Goal: Navigation & Orientation: Find specific page/section

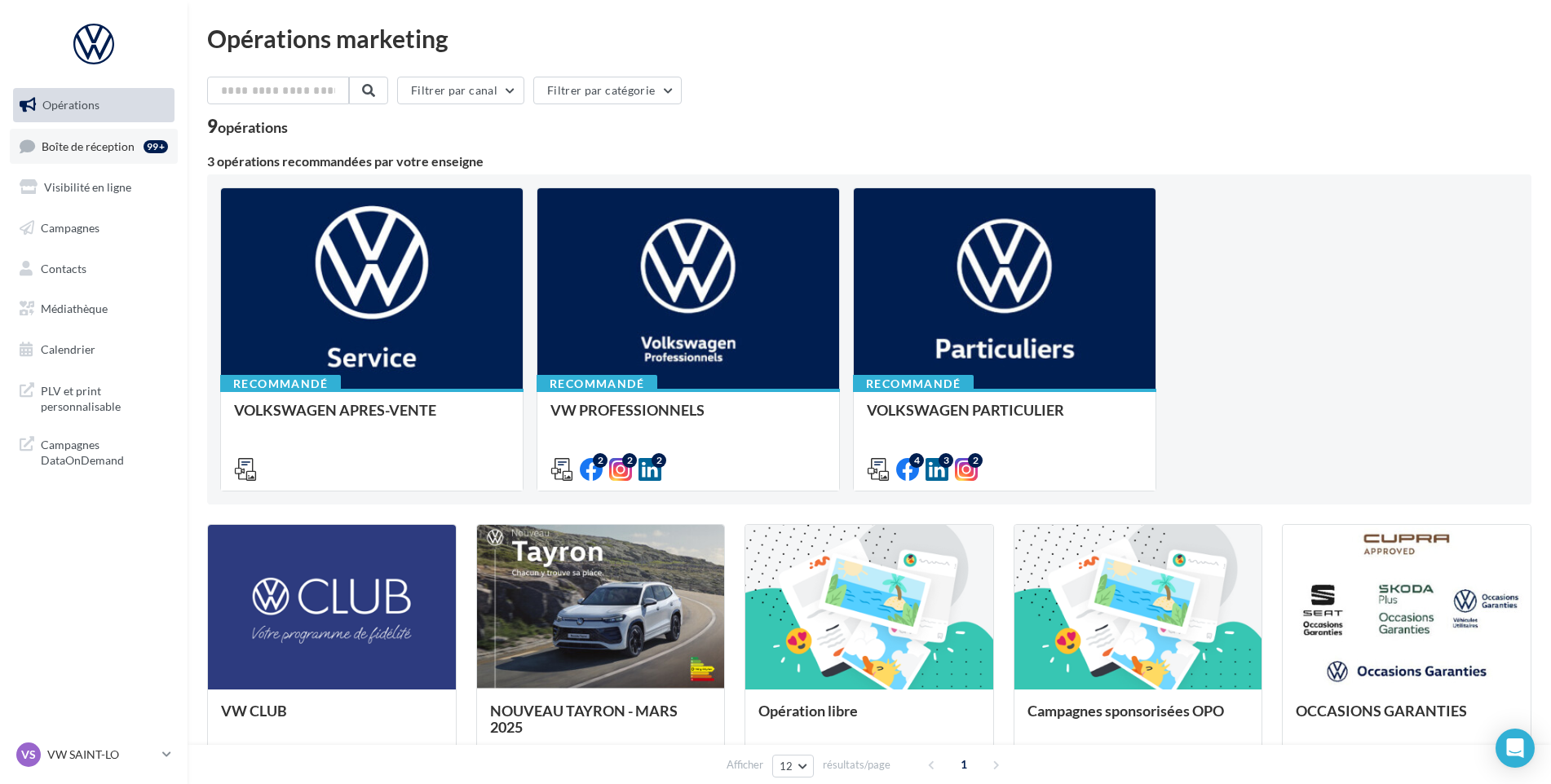
click at [115, 151] on span "Boîte de réception" at bounding box center [88, 146] width 93 height 14
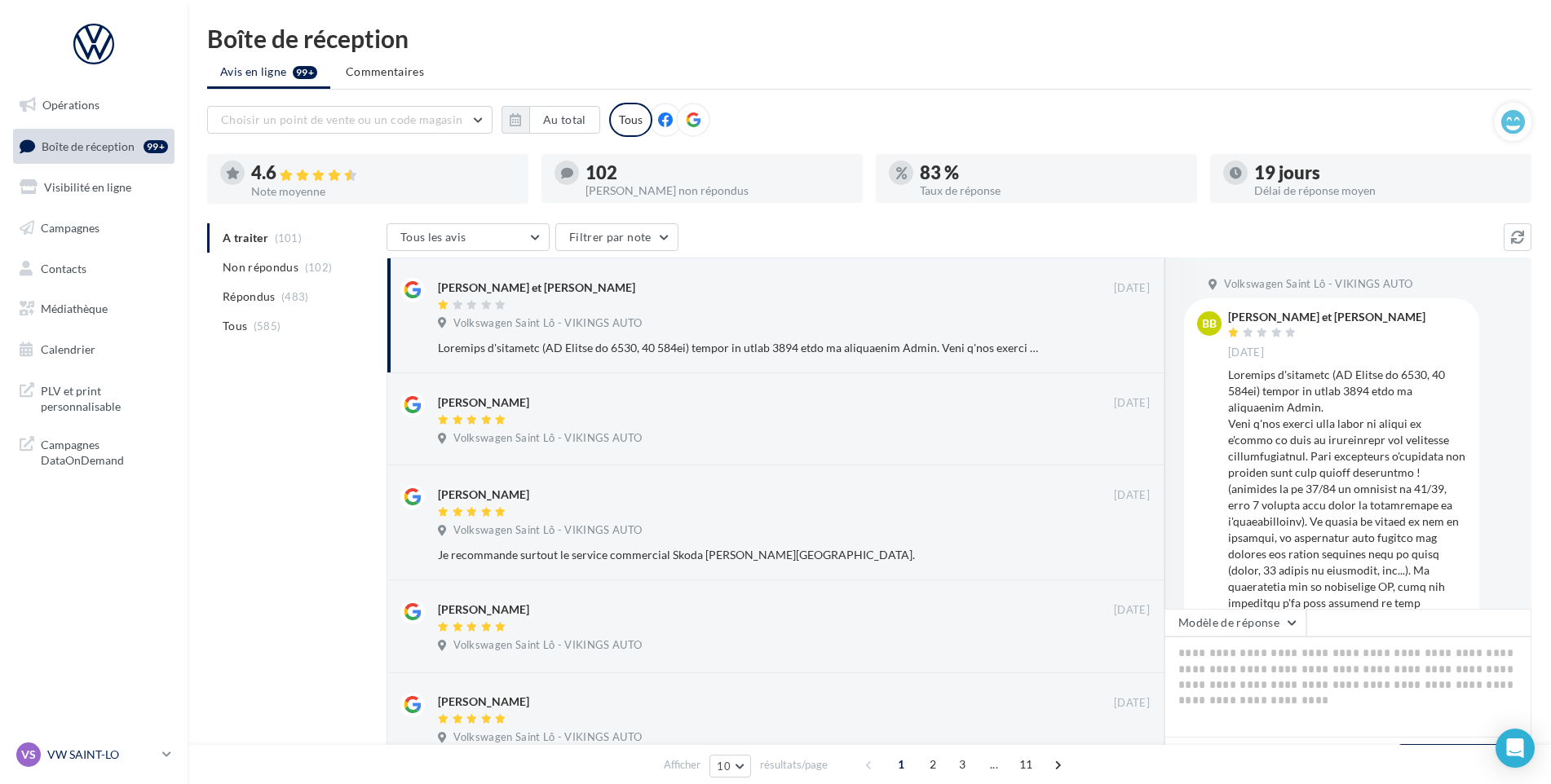
click at [76, 758] on p "VW SAINT-LO" at bounding box center [101, 754] width 108 height 17
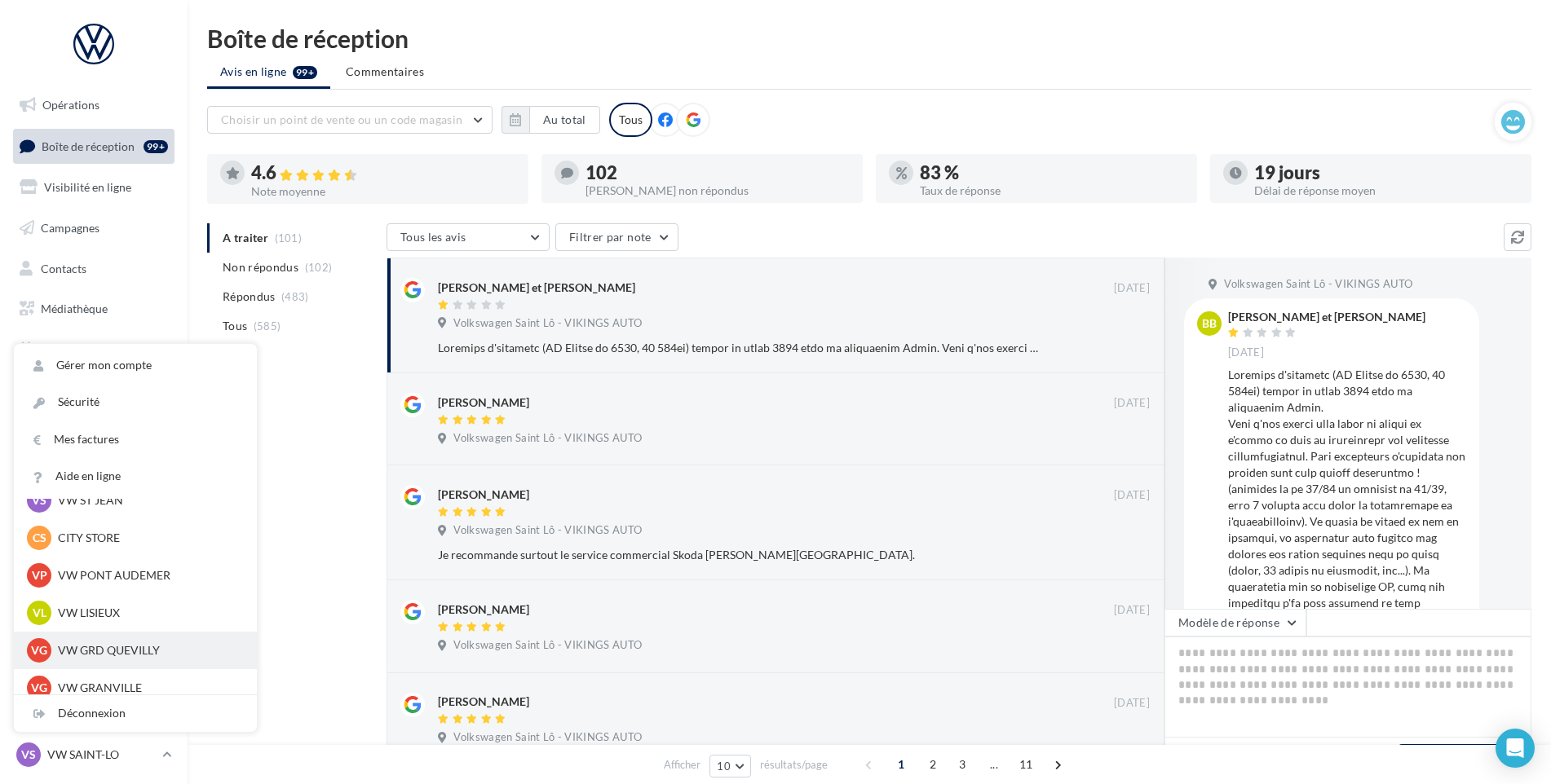
scroll to position [245, 0]
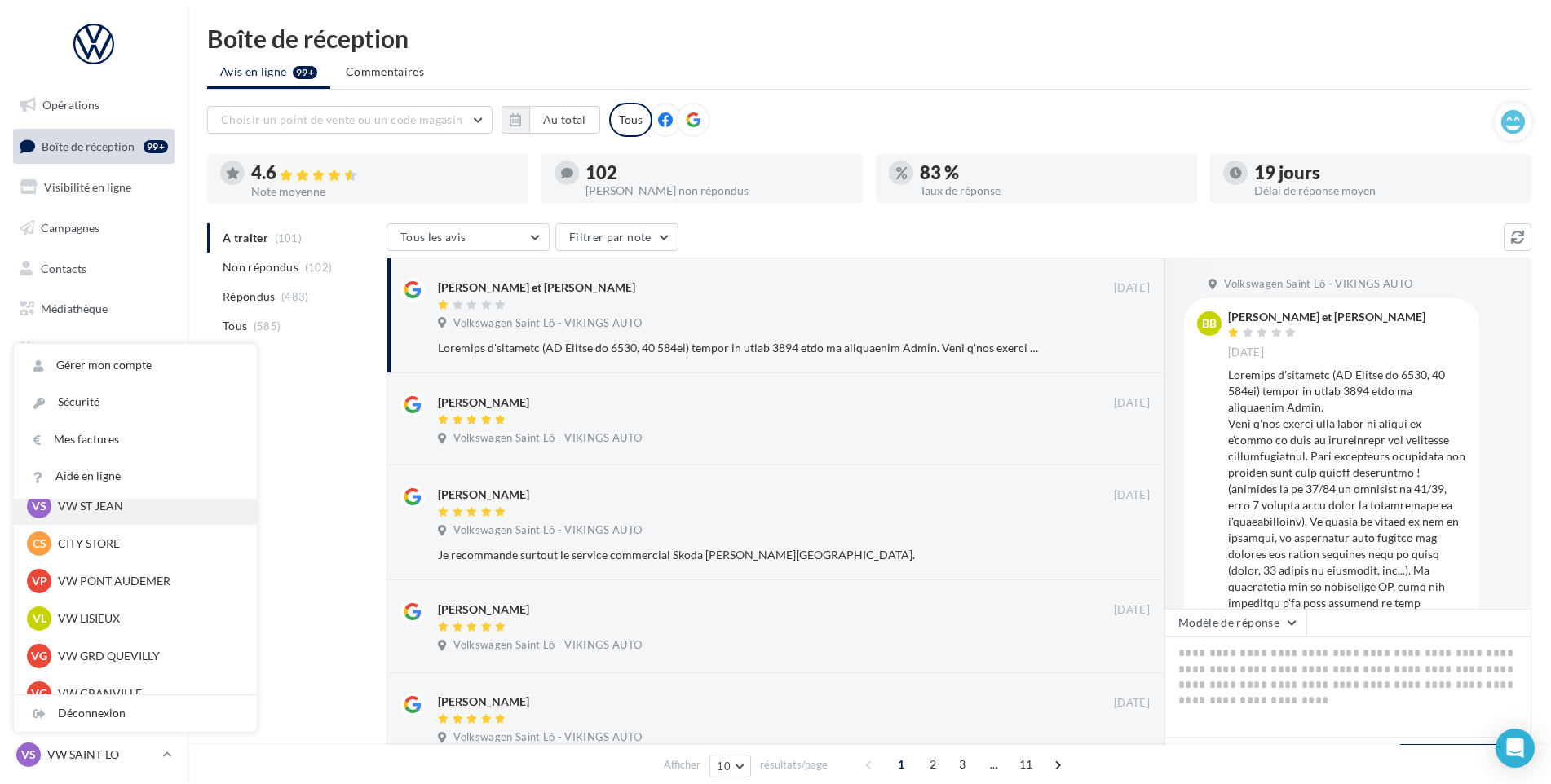
click at [120, 507] on p "VW ST JEAN" at bounding box center [147, 506] width 179 height 17
